Goal: Task Accomplishment & Management: Complete application form

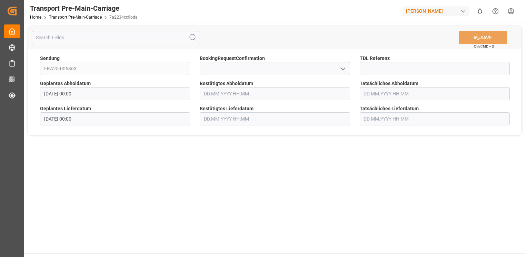
click at [341, 70] on icon "open menu" at bounding box center [343, 69] width 8 height 8
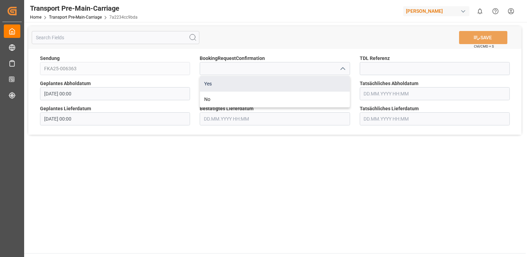
click at [332, 79] on div "Yes" at bounding box center [274, 84] width 149 height 16
type input "Yes"
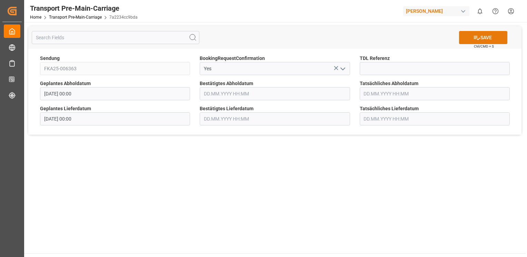
click at [474, 40] on icon at bounding box center [476, 37] width 7 height 7
click at [340, 69] on icon "open menu" at bounding box center [343, 69] width 8 height 8
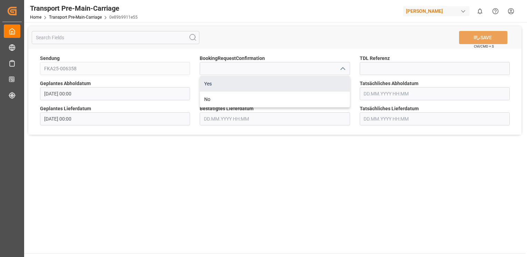
click at [333, 81] on div "Yes" at bounding box center [274, 84] width 149 height 16
type input "Yes"
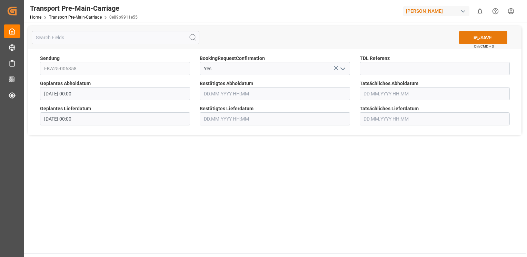
click at [486, 41] on button "SAVE" at bounding box center [483, 37] width 48 height 13
